Goal: Contribute content: Contribute content

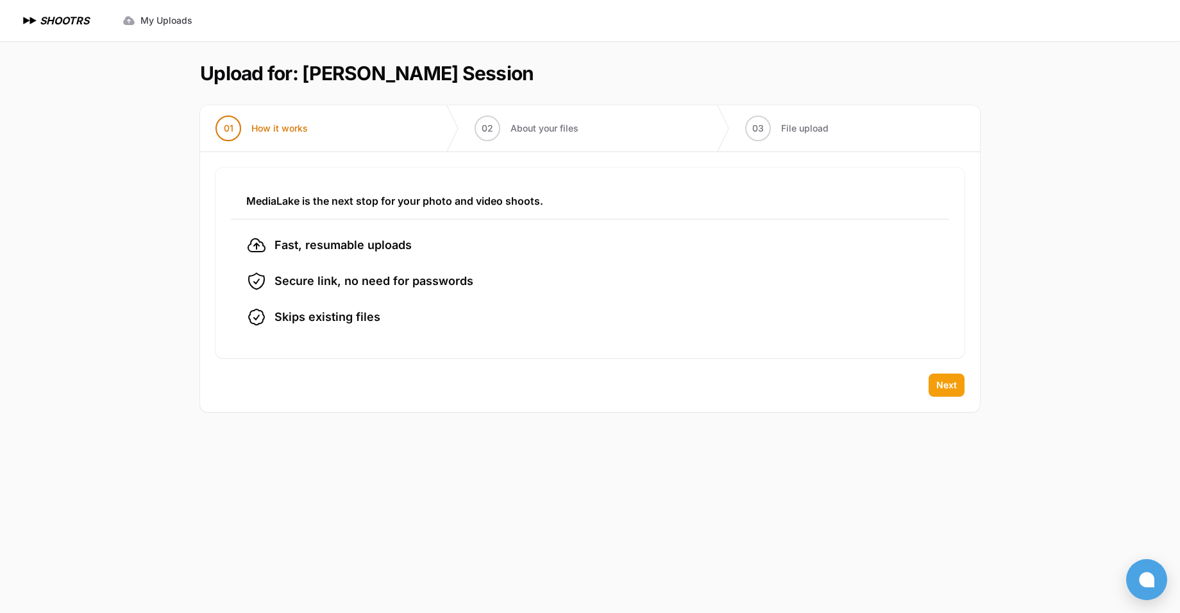
click at [941, 389] on span "Next" at bounding box center [947, 385] width 21 height 13
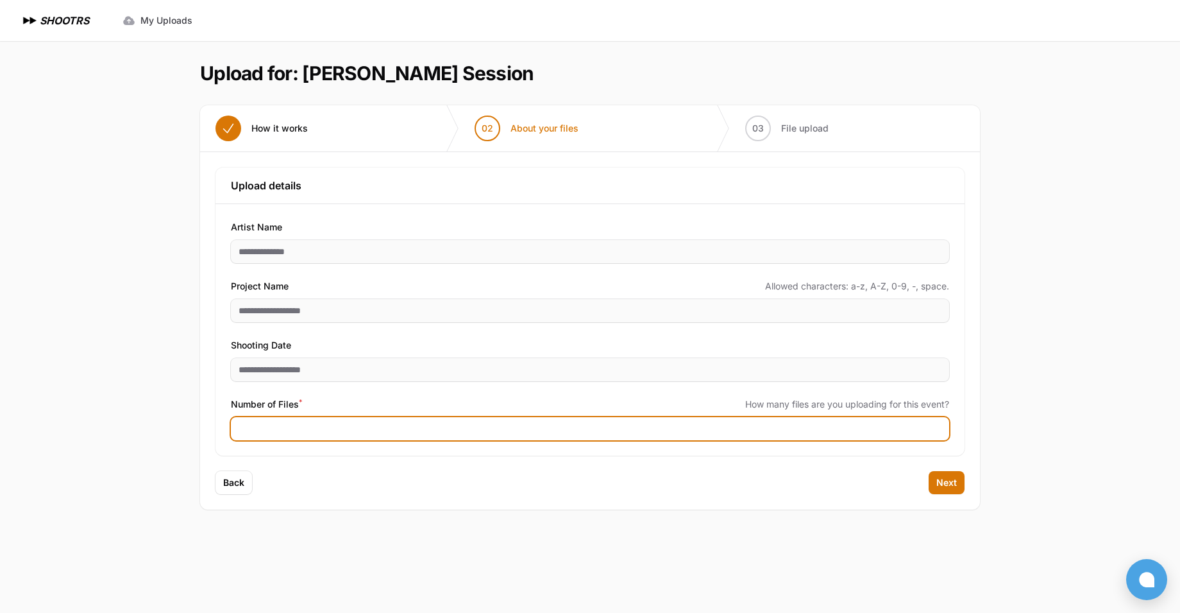
click at [401, 432] on input "Number of Files *" at bounding box center [590, 428] width 719 height 23
type input "***"
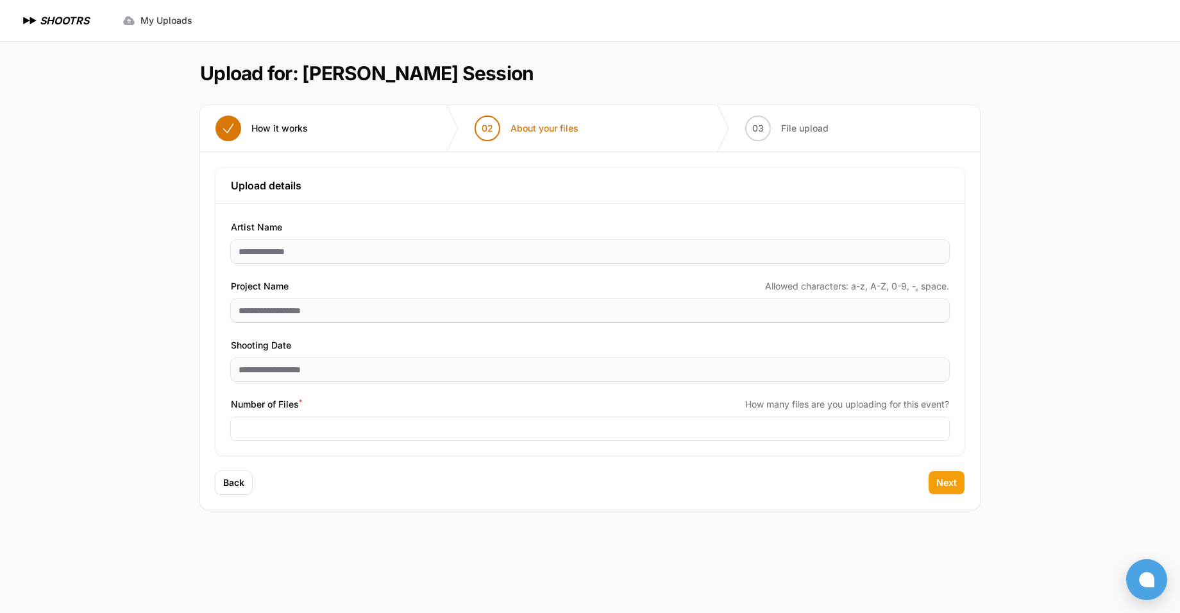
click at [962, 488] on button "Next" at bounding box center [947, 482] width 36 height 23
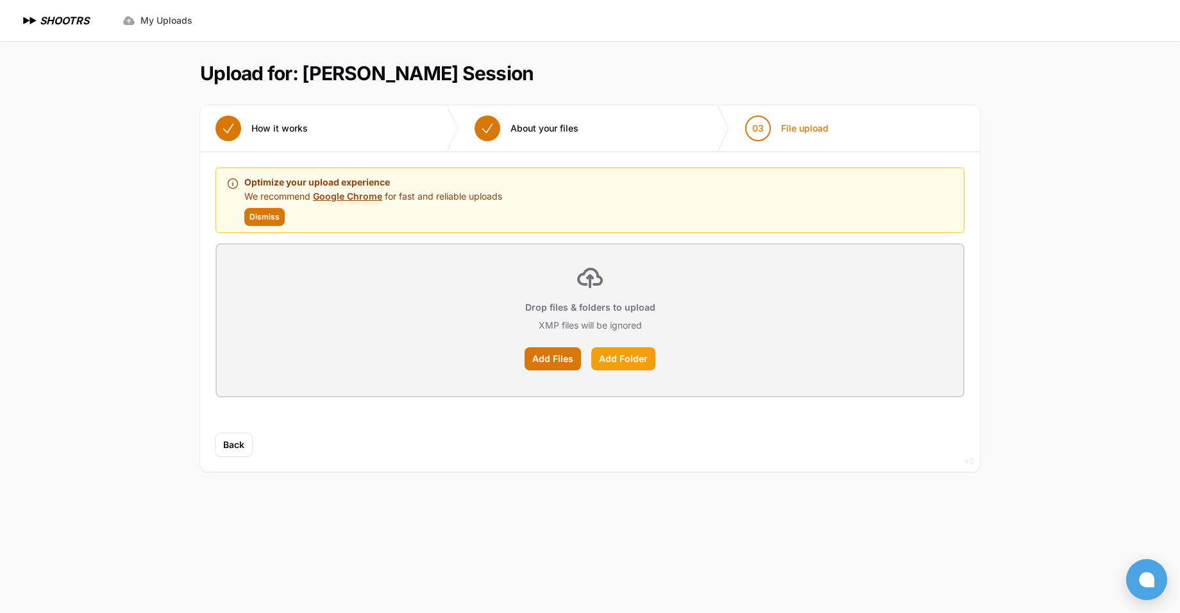
click at [647, 362] on label "Add Folder" at bounding box center [624, 358] width 64 height 23
click at [0, 0] on input "Add Folder" at bounding box center [0, 0] width 0 height 0
